Goal: Transaction & Acquisition: Obtain resource

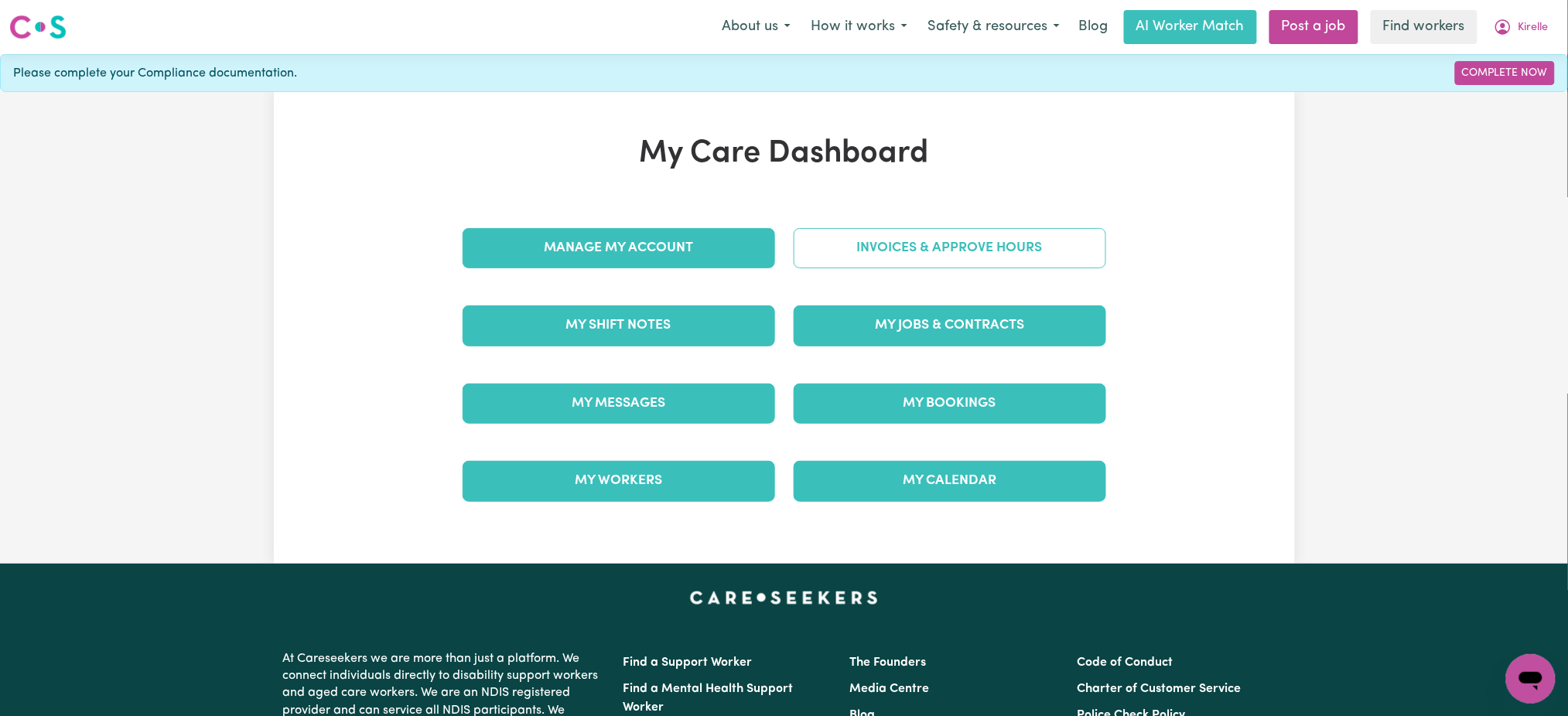
click at [922, 258] on link "Invoices & Approve Hours" at bounding box center [949, 248] width 312 height 40
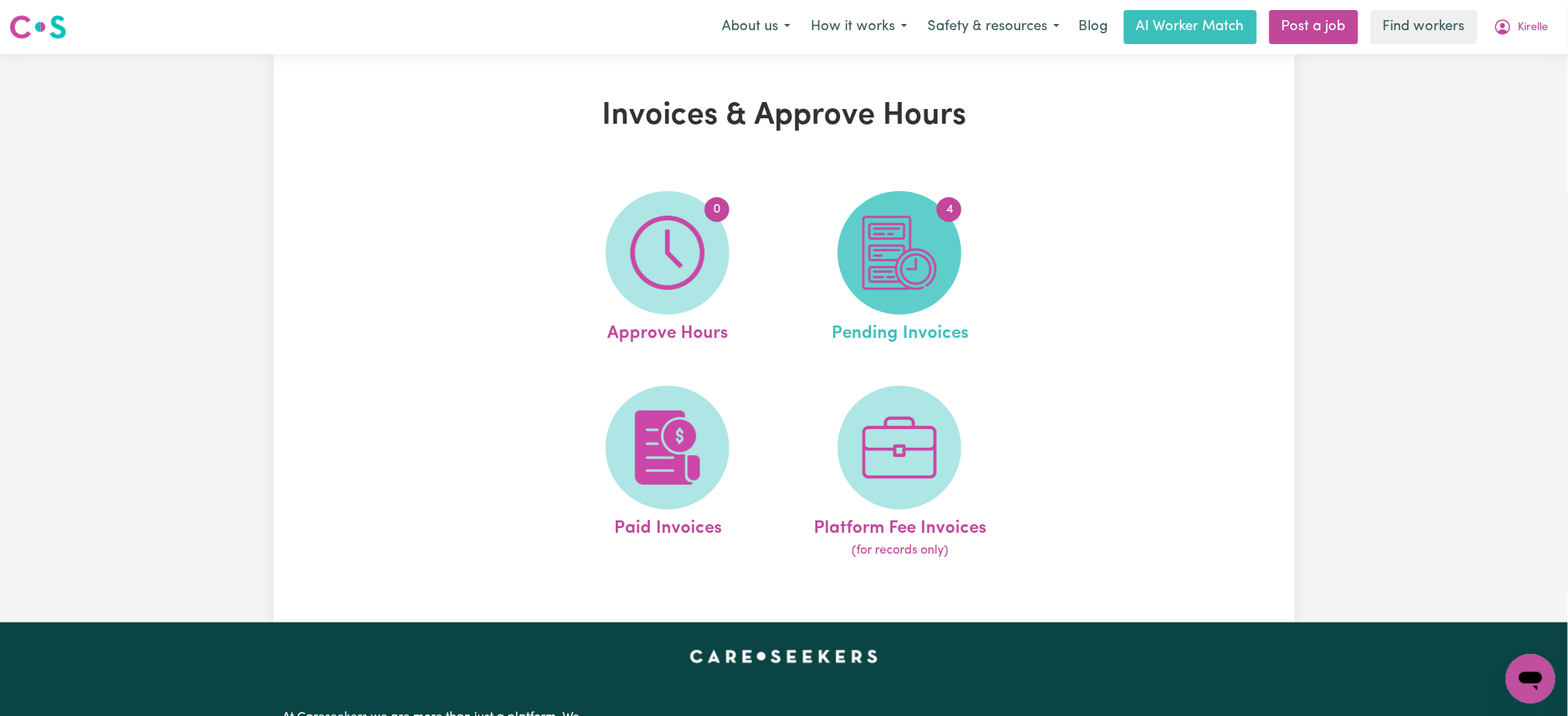
click at [904, 265] on img at bounding box center [899, 252] width 74 height 74
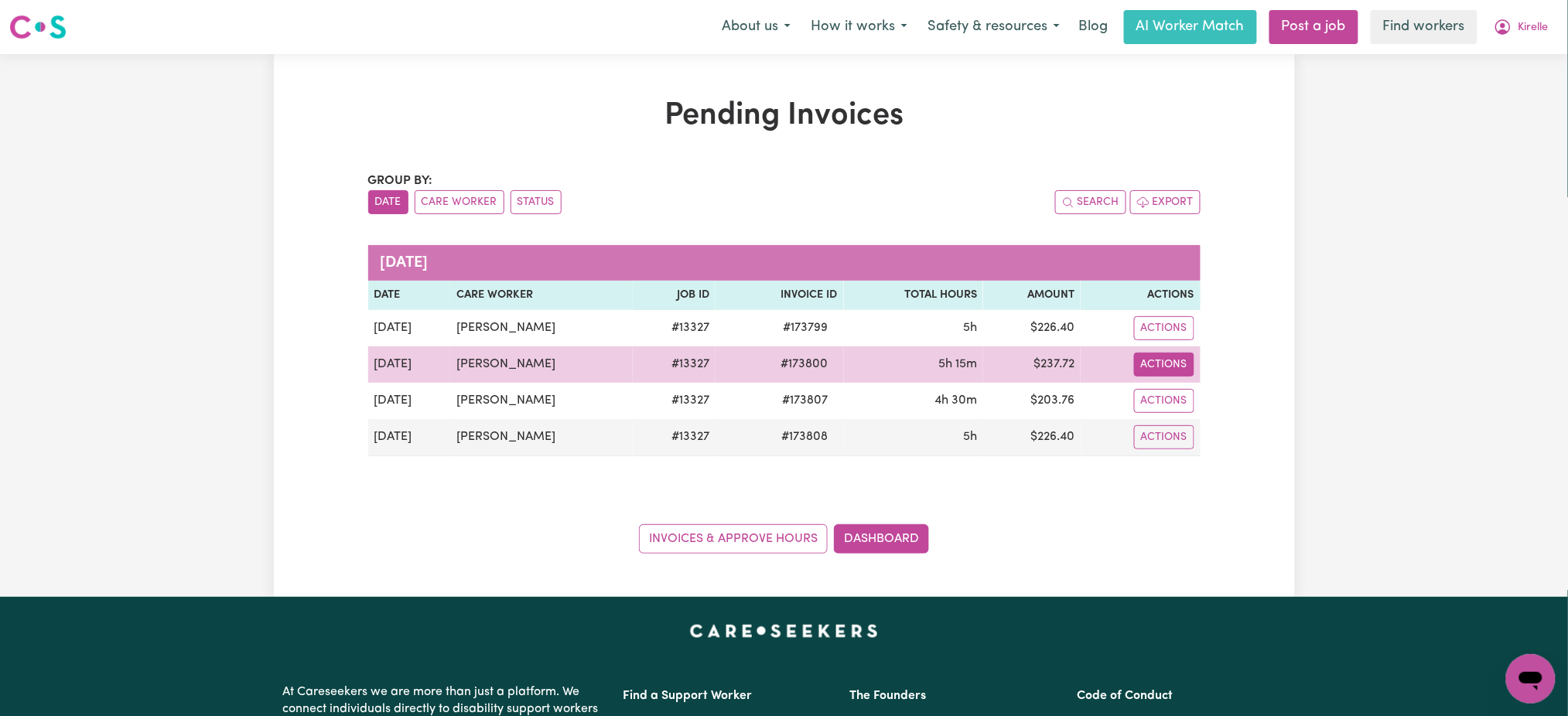
click at [1139, 362] on button "Actions" at bounding box center [1164, 365] width 60 height 24
click at [1182, 405] on link "Download Invoice" at bounding box center [1207, 400] width 142 height 31
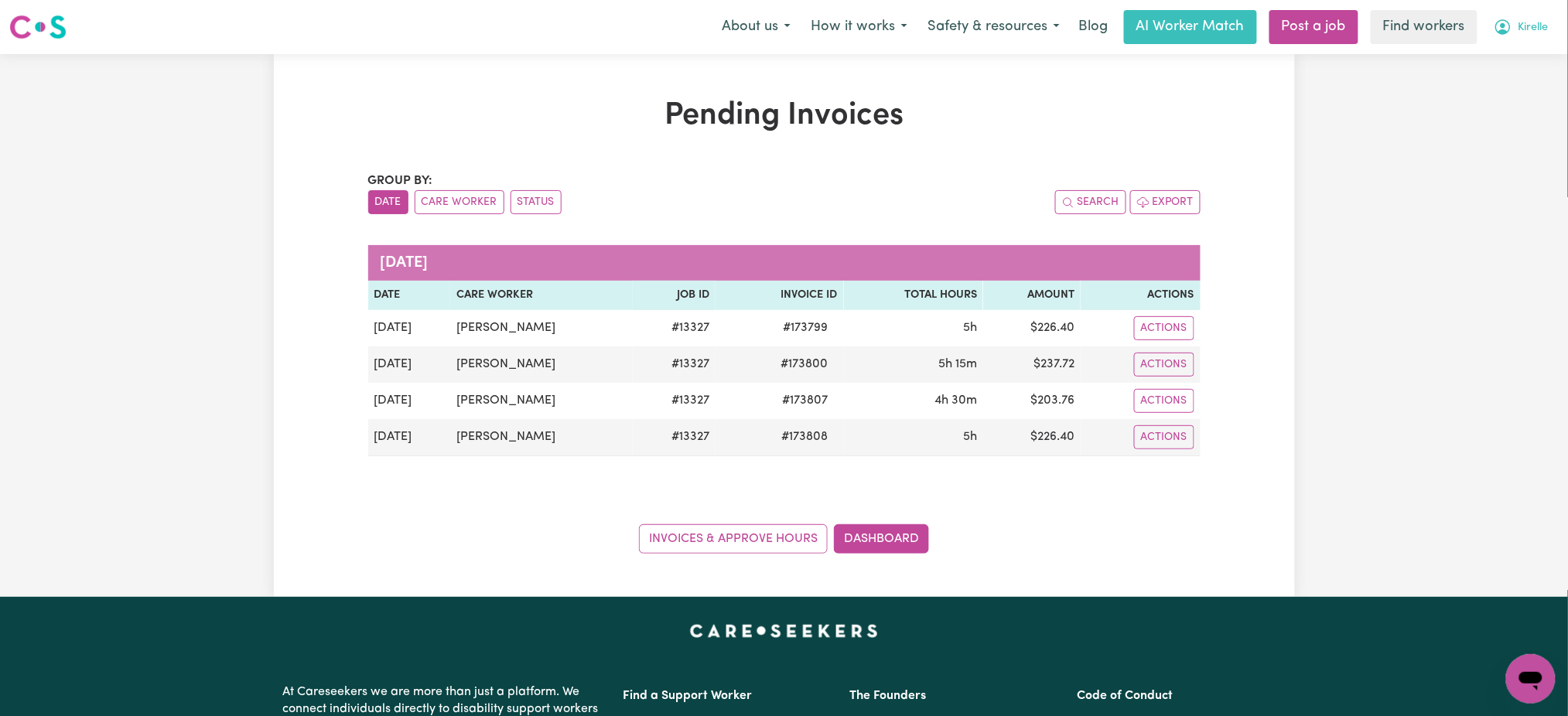
click at [1537, 19] on span "Kirelle" at bounding box center [1533, 27] width 30 height 17
click at [1524, 103] on link "Logout" at bounding box center [1496, 88] width 122 height 29
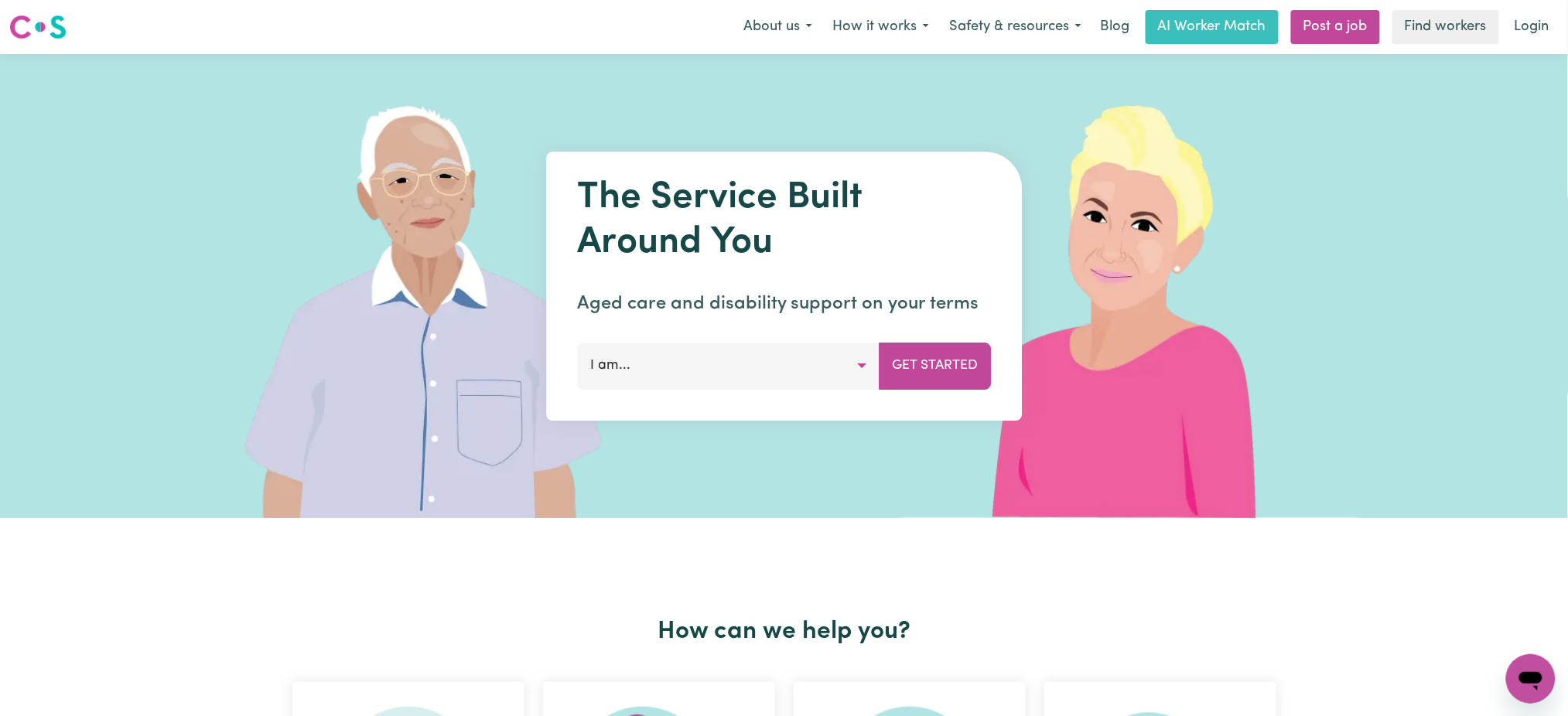
click at [1526, 24] on link "Login" at bounding box center [1531, 27] width 53 height 34
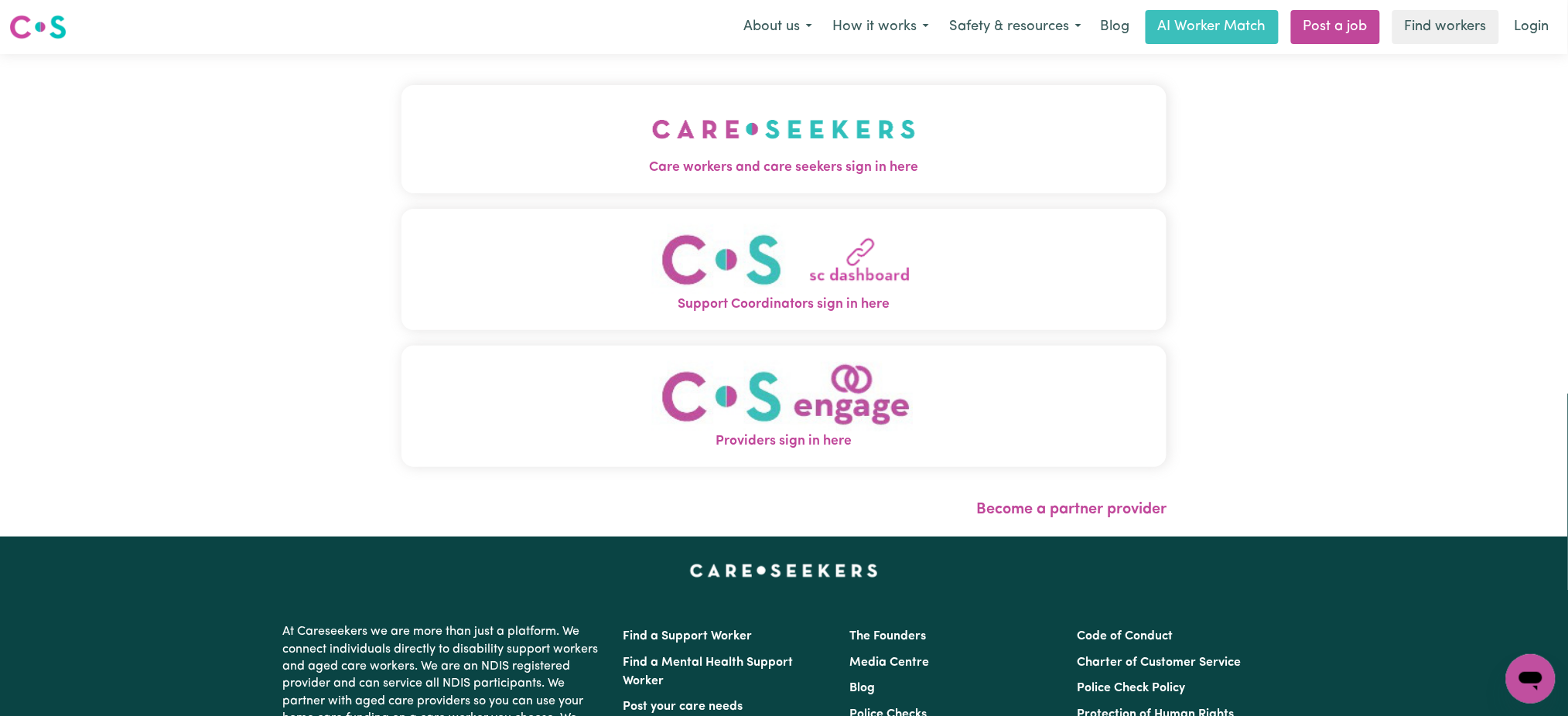
click at [727, 172] on span "Care workers and care seekers sign in here" at bounding box center [784, 167] width 765 height 20
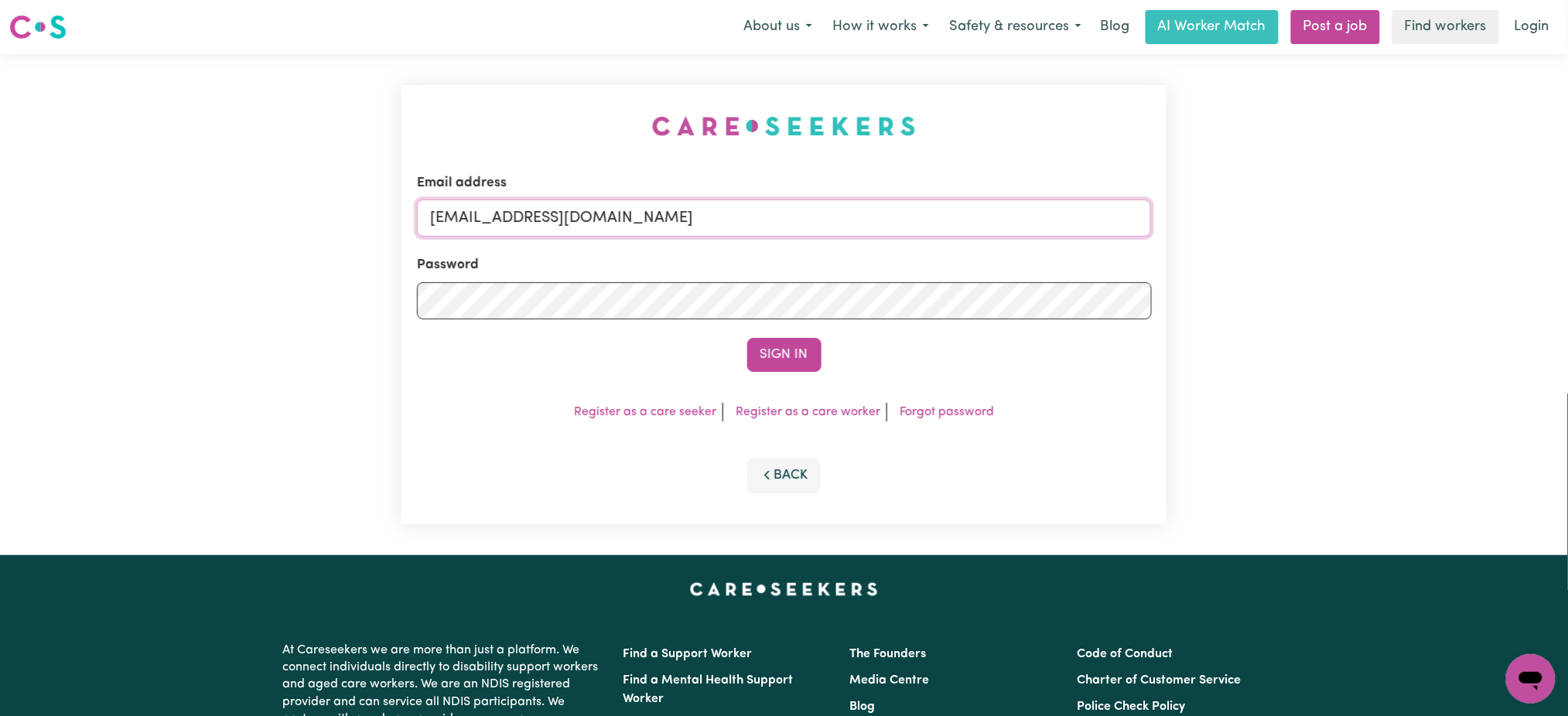
click at [489, 211] on input "[EMAIL_ADDRESS][DOMAIN_NAME]" at bounding box center [784, 218] width 734 height 37
drag, startPoint x: 507, startPoint y: 214, endPoint x: 1220, endPoint y: 223, distance: 713.1
click at [1220, 223] on div "Email address [EMAIL_ADDRESS][DOMAIN_NAME] Password Sign In Register as a care …" at bounding box center [784, 305] width 1568 height 501
type input "[EMAIL_ADDRESS][DOMAIN_NAME]"
click at [747, 338] on button "Sign In" at bounding box center [784, 355] width 74 height 34
